Goal: Task Accomplishment & Management: Manage account settings

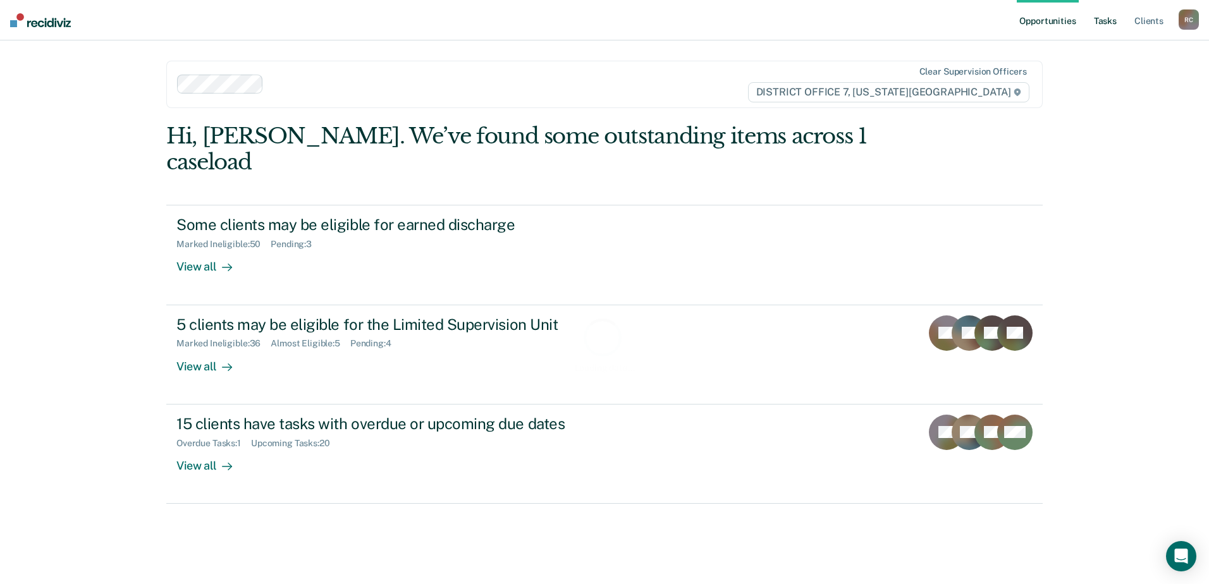
click at [1116, 19] on link "Tasks" at bounding box center [1106, 20] width 28 height 40
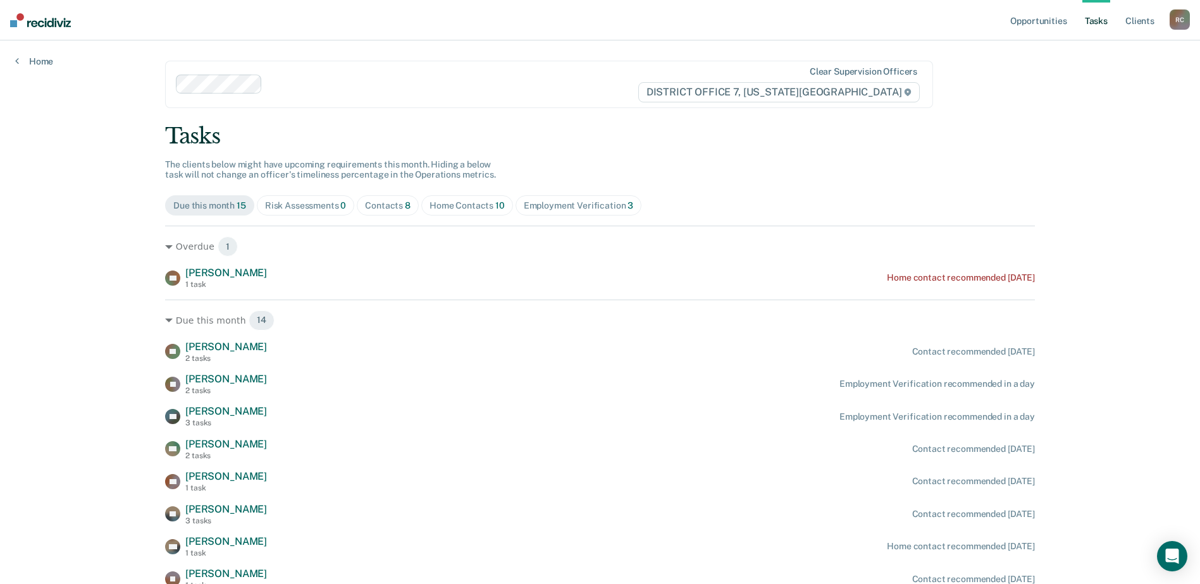
click at [450, 209] on div "Home Contacts 10" at bounding box center [466, 206] width 75 height 11
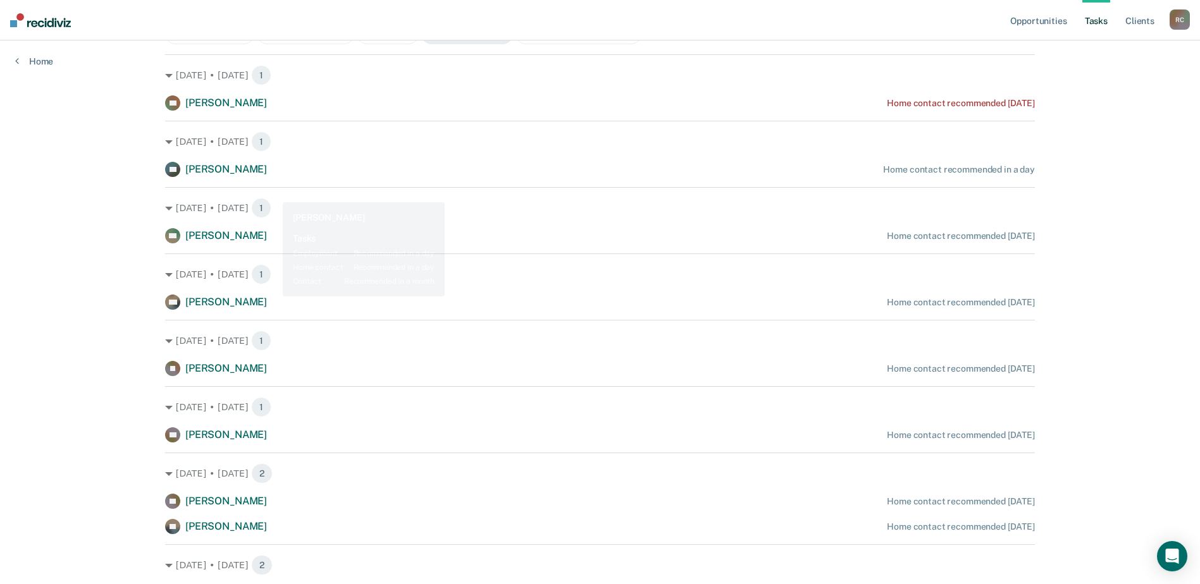
scroll to position [201, 0]
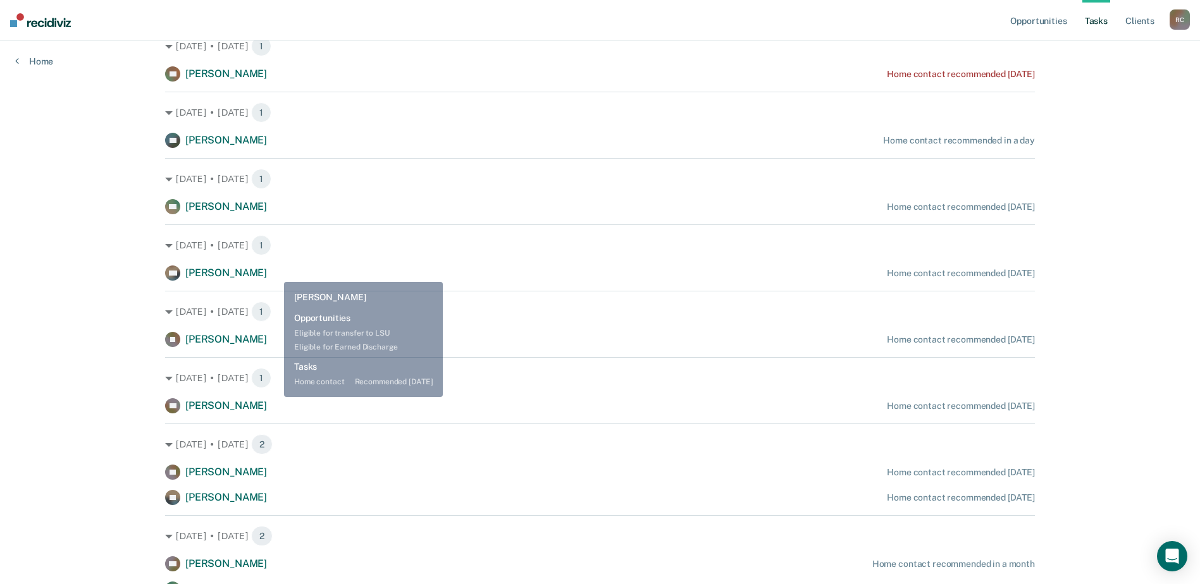
click at [275, 273] on div "DW [PERSON_NAME] Home contact recommended [DATE]" at bounding box center [600, 273] width 870 height 15
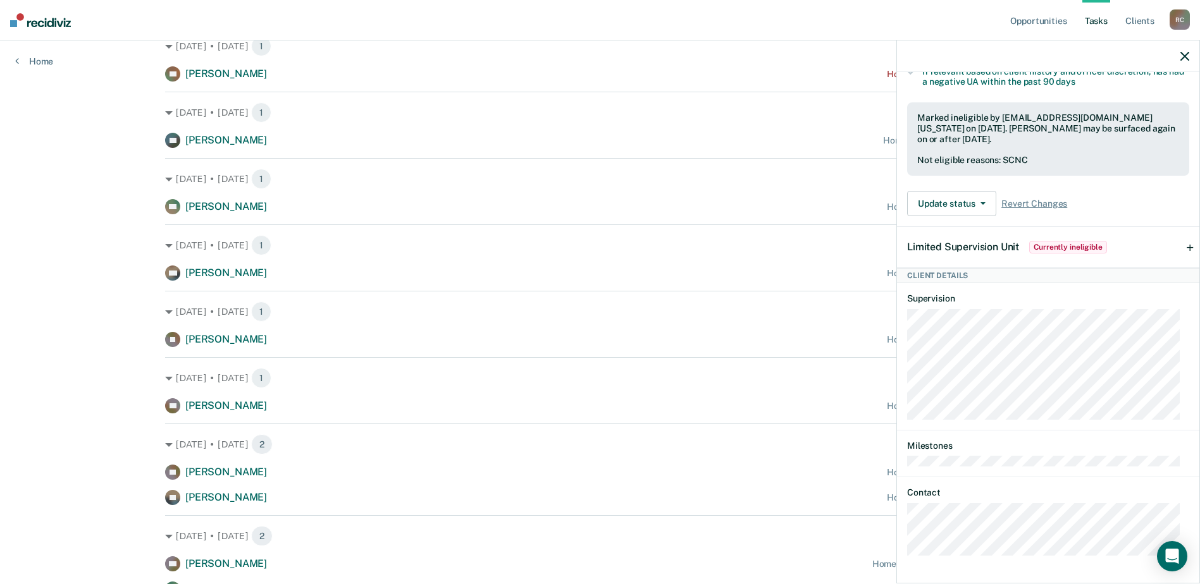
scroll to position [376, 0]
click at [903, 553] on div "DW Tasks Home contact • Recommended [DATE] Last home contact on [DATE]; 1 home …" at bounding box center [1048, 326] width 302 height 509
click at [1185, 53] on icon "button" at bounding box center [1184, 56] width 9 height 9
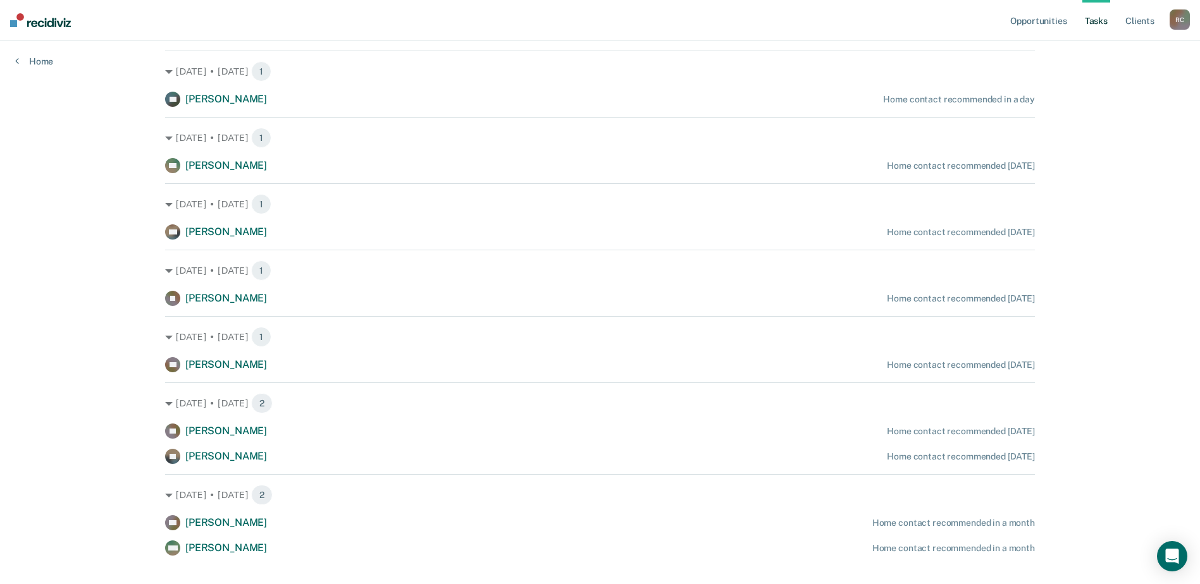
scroll to position [264, 0]
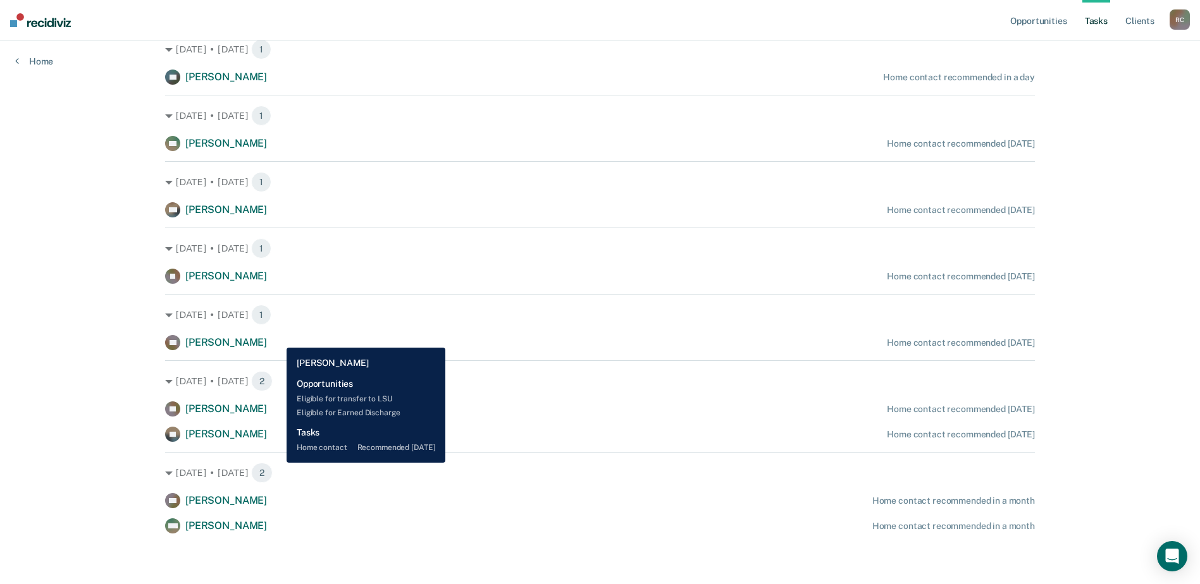
click at [278, 338] on div "[PERSON_NAME] Home contact recommended [DATE]" at bounding box center [600, 342] width 870 height 15
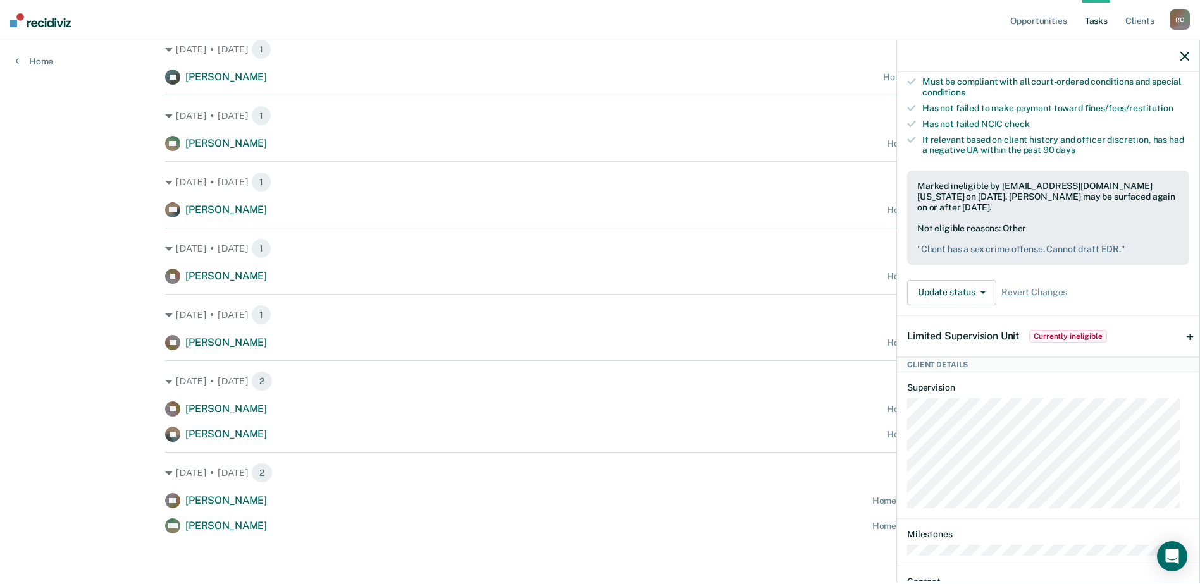
scroll to position [443, 0]
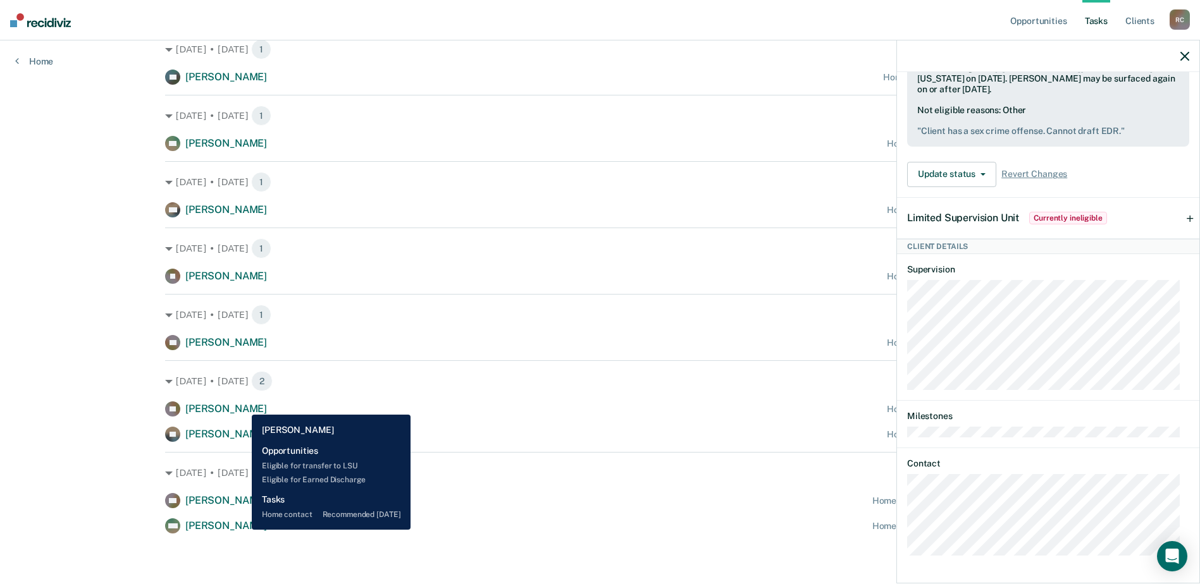
click at [242, 405] on span "[PERSON_NAME]" at bounding box center [226, 409] width 82 height 12
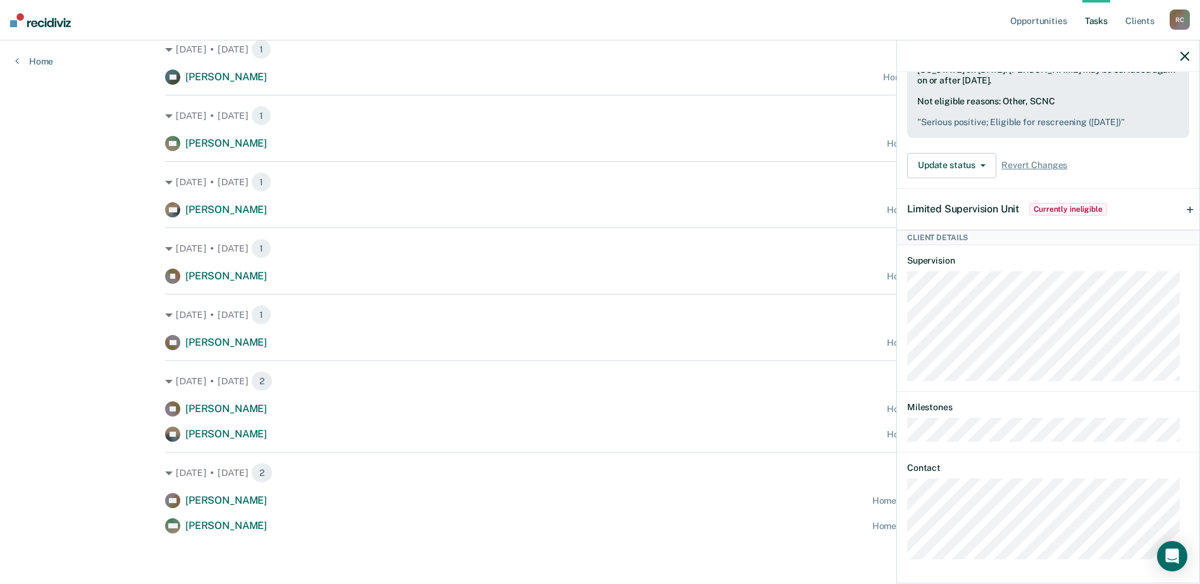
scroll to position [439, 0]
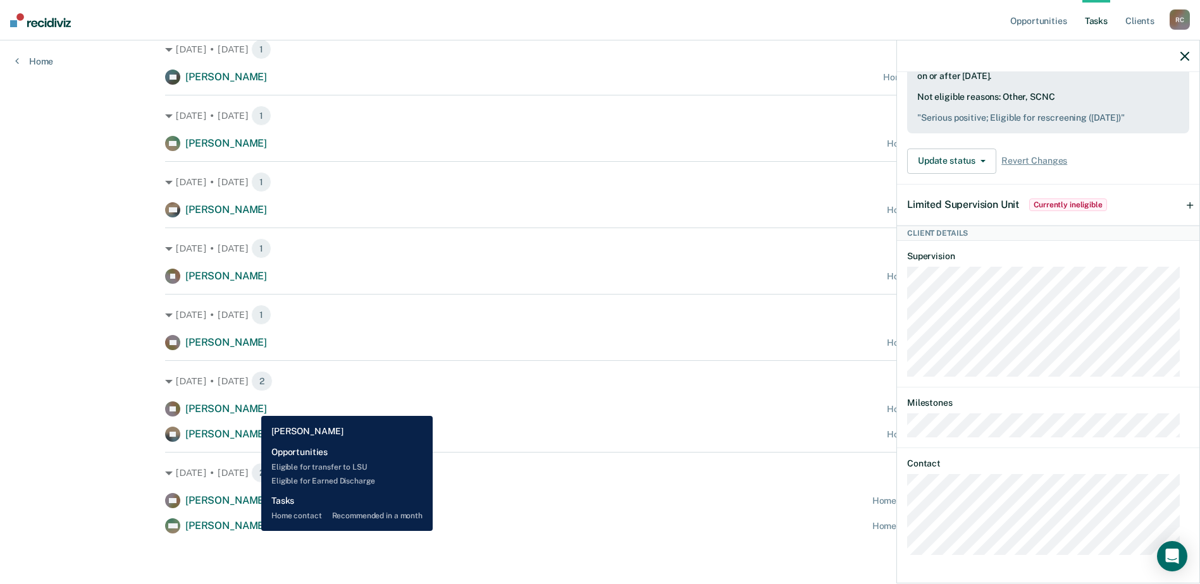
click at [252, 531] on span "[PERSON_NAME]" at bounding box center [226, 526] width 82 height 12
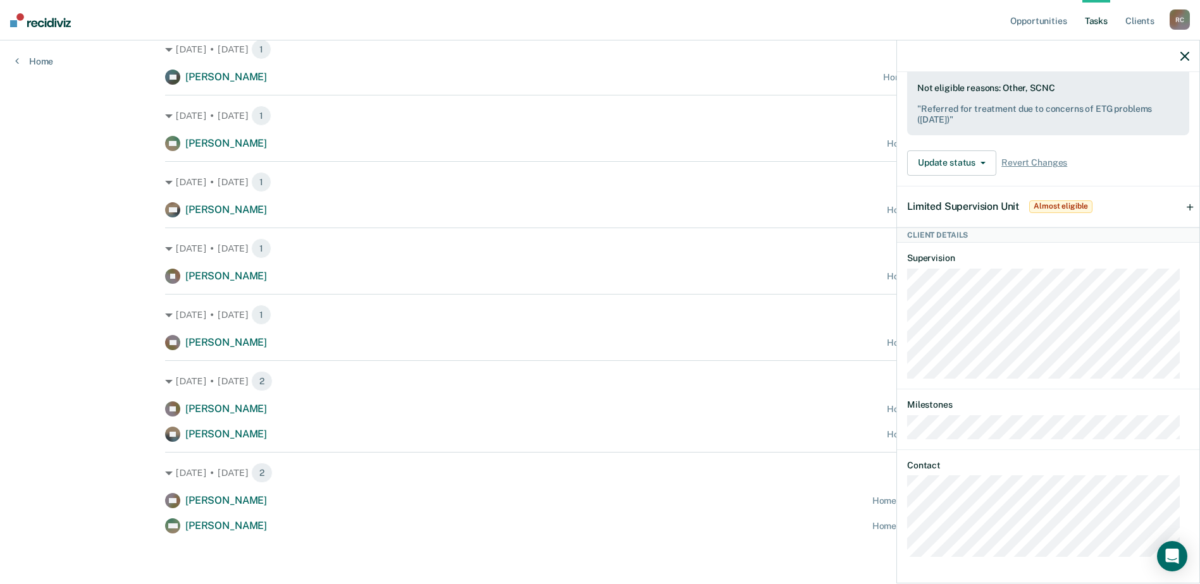
scroll to position [467, 0]
click at [1180, 58] on div at bounding box center [1048, 56] width 302 height 32
click at [1180, 50] on div at bounding box center [1048, 56] width 302 height 32
click at [1183, 55] on icon "button" at bounding box center [1184, 56] width 9 height 9
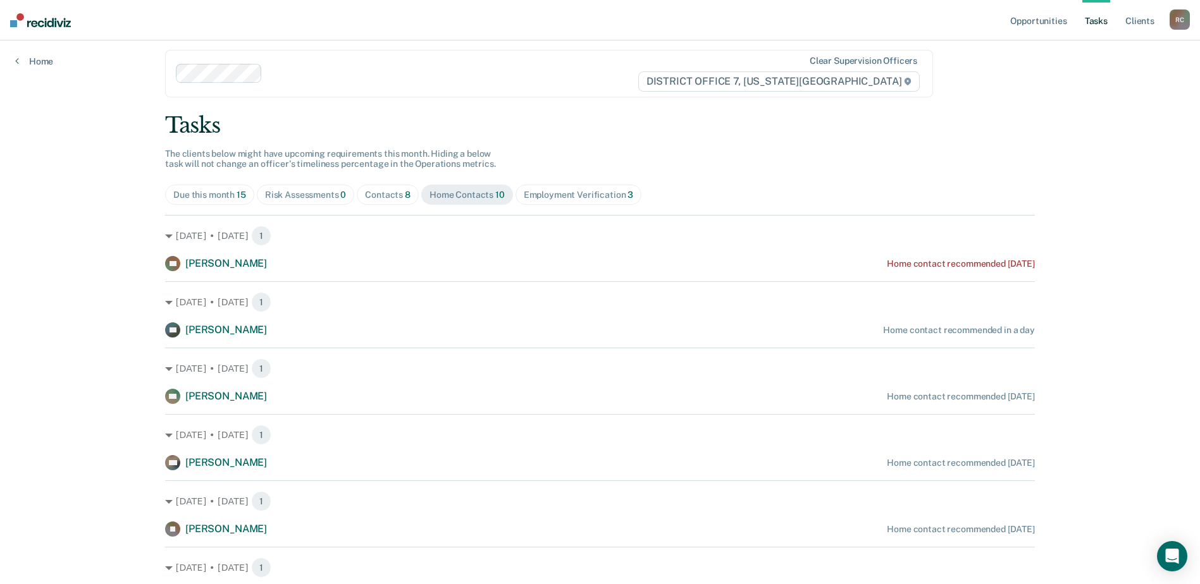
scroll to position [0, 0]
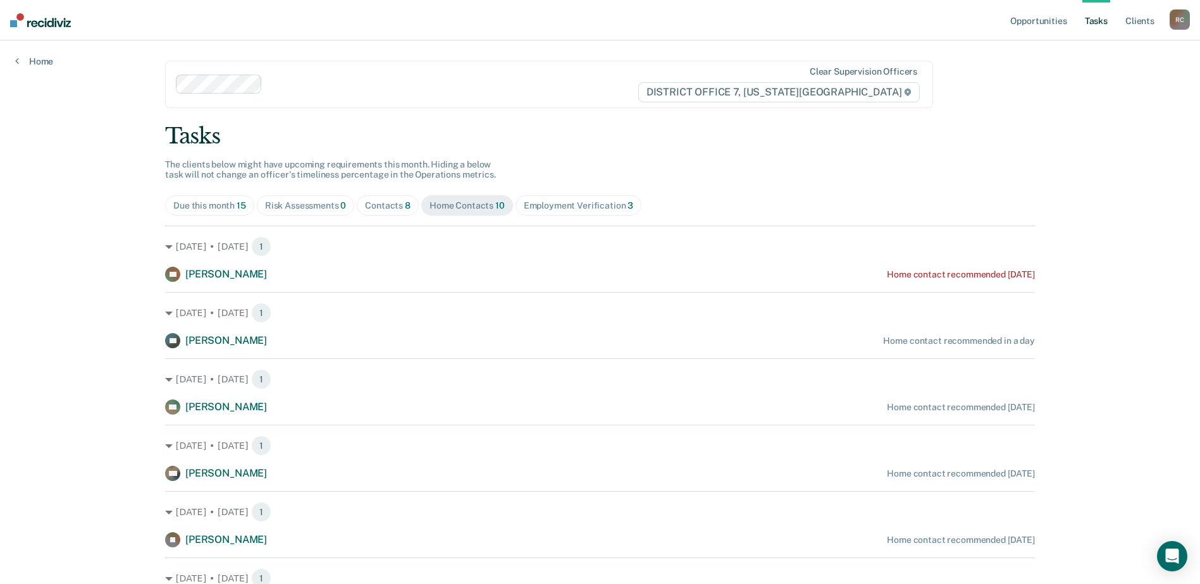
click at [386, 203] on div "Contacts 8" at bounding box center [388, 206] width 46 height 11
